Goal: Task Accomplishment & Management: Manage account settings

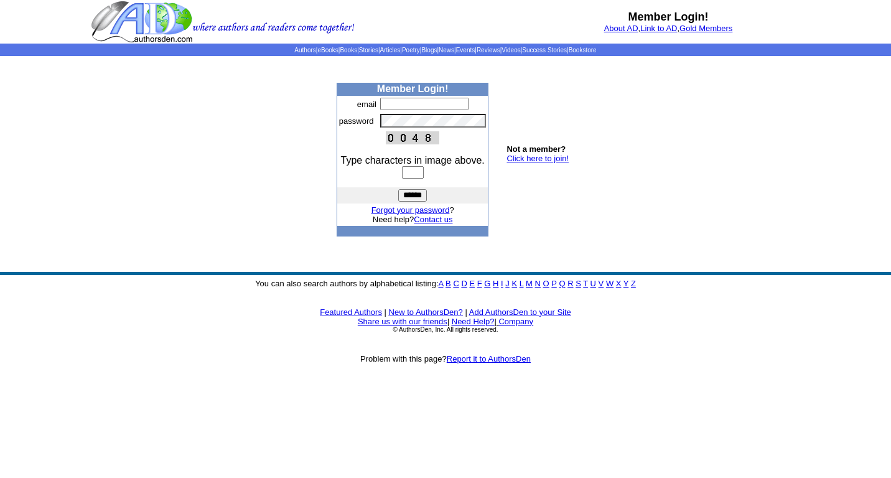
type input "**********"
click at [421, 174] on input "text" at bounding box center [413, 172] width 22 height 12
type input "****"
click at [398, 189] on input "******" at bounding box center [412, 195] width 29 height 12
